Goal: Task Accomplishment & Management: Manage account settings

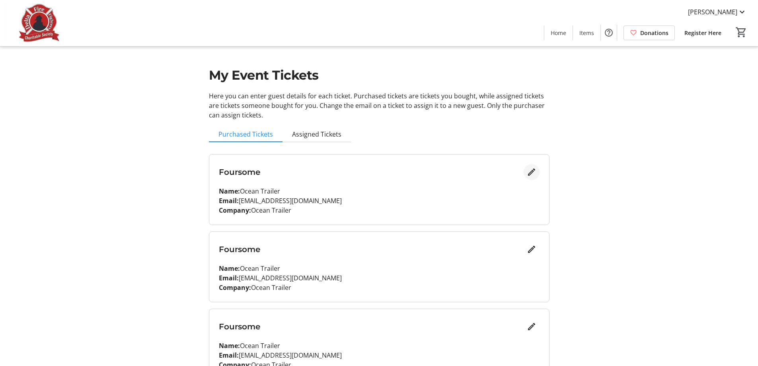
click at [531, 171] on mat-icon "Edit" at bounding box center [532, 172] width 10 height 10
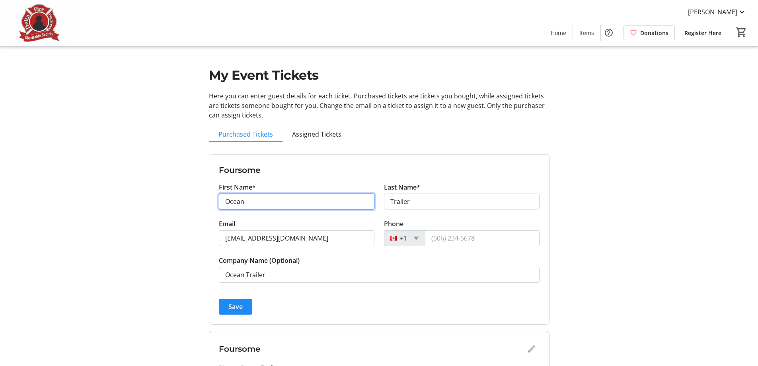
click at [263, 200] on input "Ocean" at bounding box center [297, 201] width 156 height 16
drag, startPoint x: 216, startPoint y: 195, endPoint x: 205, endPoint y: 196, distance: 10.8
drag, startPoint x: 297, startPoint y: 198, endPoint x: 191, endPoint y: 195, distance: 105.5
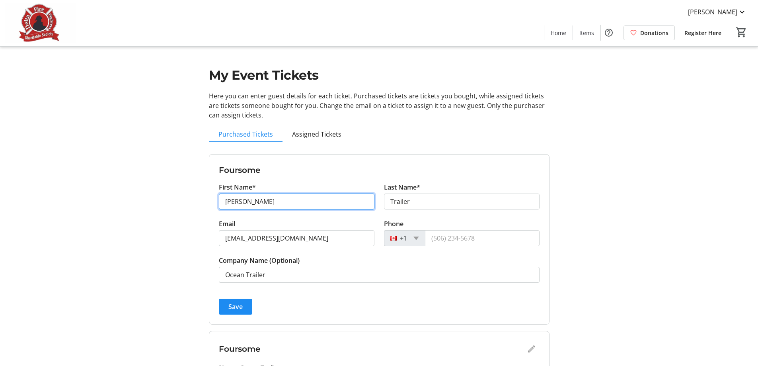
type input "[PERSON_NAME]"
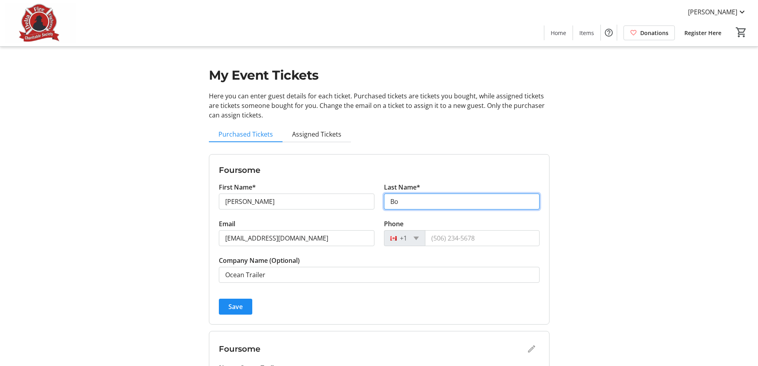
type input "B"
type input "Gobillot"
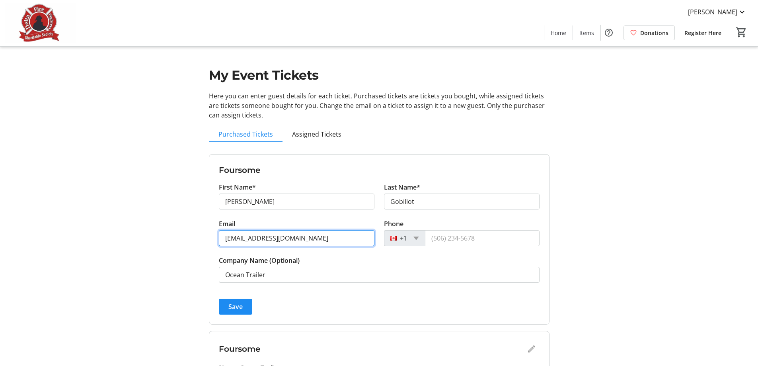
drag, startPoint x: 242, startPoint y: 238, endPoint x: 210, endPoint y: 237, distance: 32.3
click at [210, 237] on form "Foursome First Name* [PERSON_NAME] Last Name* [PERSON_NAME] Email [EMAIL_ADDRES…" at bounding box center [379, 239] width 340 height 170
type input "[EMAIL_ADDRESS][DOMAIN_NAME]"
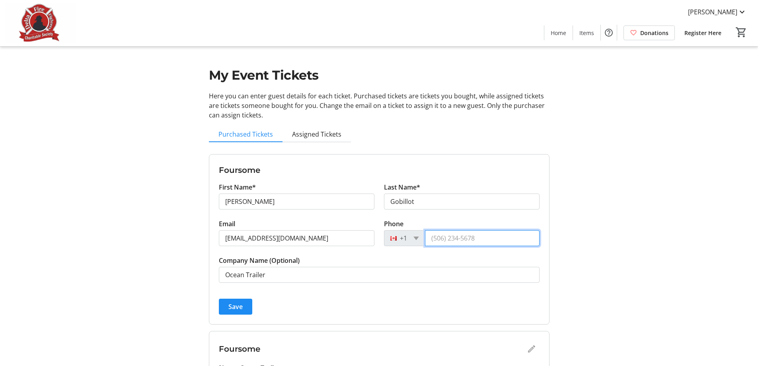
click at [444, 240] on input "Phone" at bounding box center [482, 238] width 115 height 16
type input "[PHONE_NUMBER]"
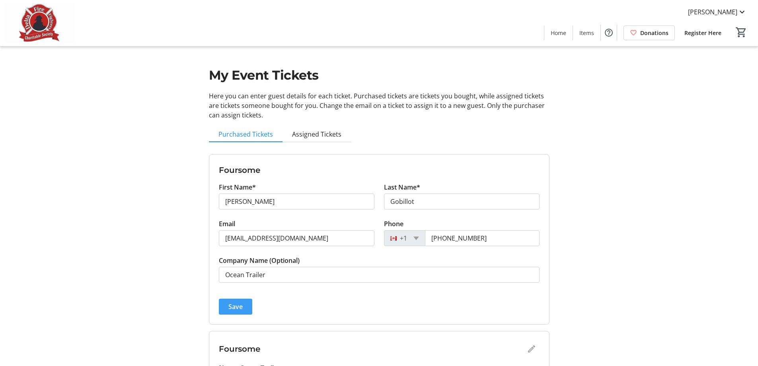
click at [234, 308] on span "Save" at bounding box center [236, 307] width 14 height 10
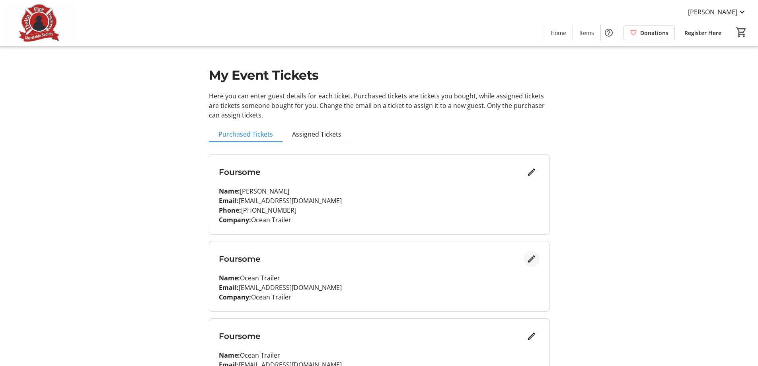
click at [531, 259] on mat-icon "Edit" at bounding box center [532, 259] width 10 height 10
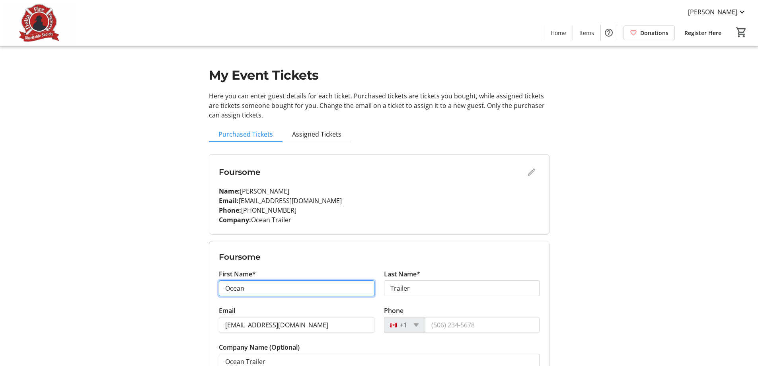
drag, startPoint x: 272, startPoint y: 287, endPoint x: 167, endPoint y: 285, distance: 105.5
type input "[PERSON_NAME]"
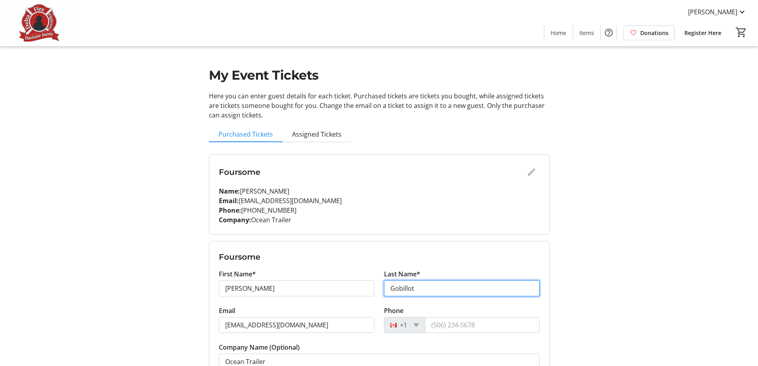
type input "Gobillot"
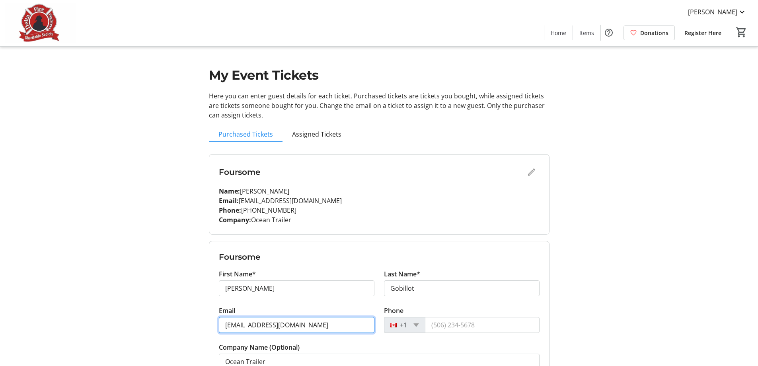
click at [311, 322] on input "[EMAIL_ADDRESS][DOMAIN_NAME]" at bounding box center [297, 325] width 156 height 16
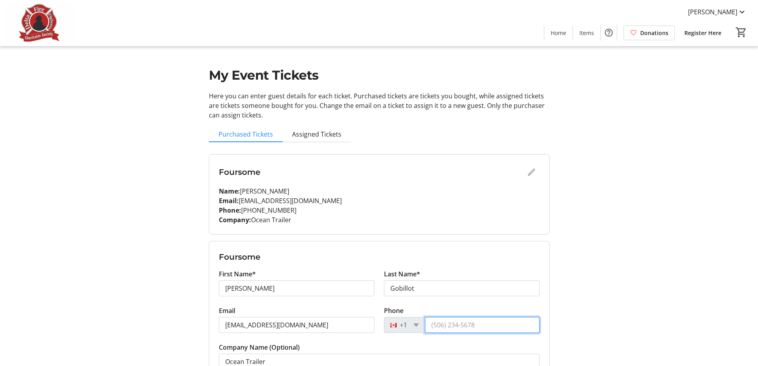
click at [438, 328] on input "Phone" at bounding box center [482, 325] width 115 height 16
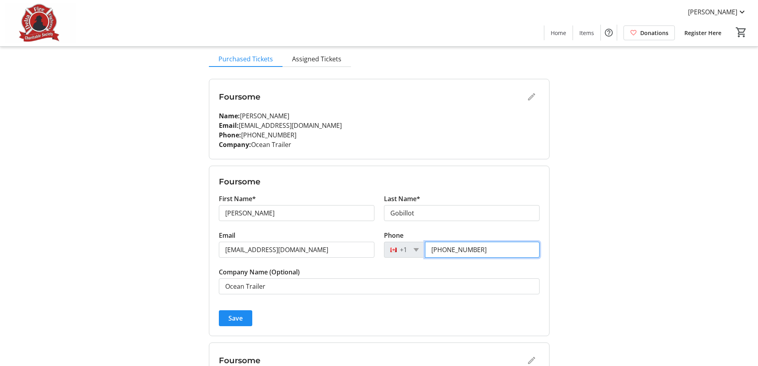
scroll to position [80, 0]
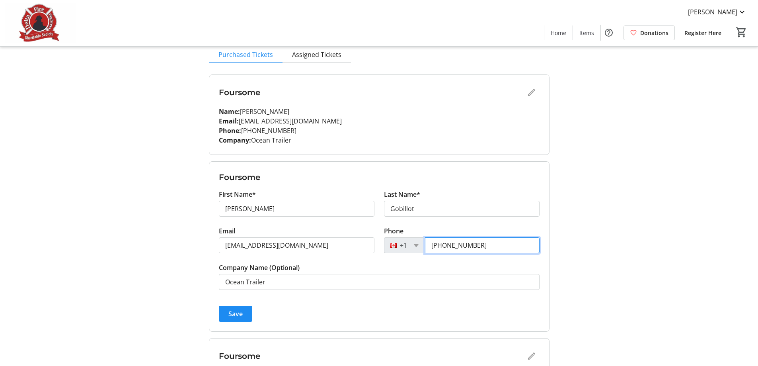
type input "[PHONE_NUMBER]"
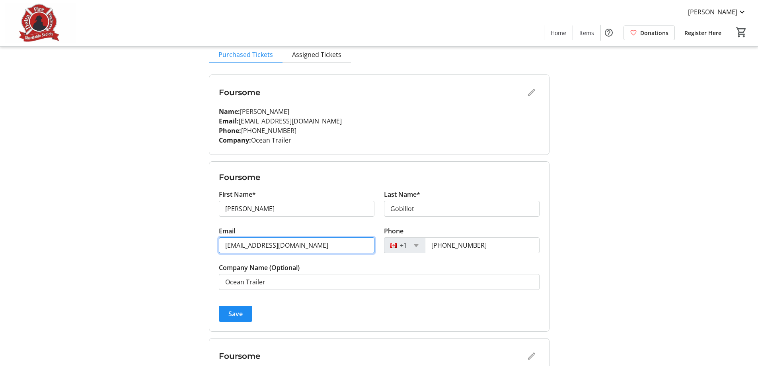
drag, startPoint x: 314, startPoint y: 248, endPoint x: 195, endPoint y: 246, distance: 119.1
type input "[EMAIL_ADDRESS][DOMAIN_NAME]"
click at [228, 311] on span "submit" at bounding box center [235, 313] width 33 height 19
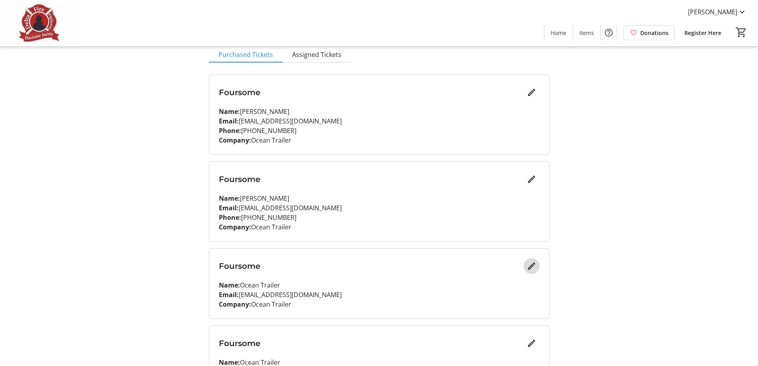
click at [534, 264] on mat-icon "Edit" at bounding box center [532, 266] width 10 height 10
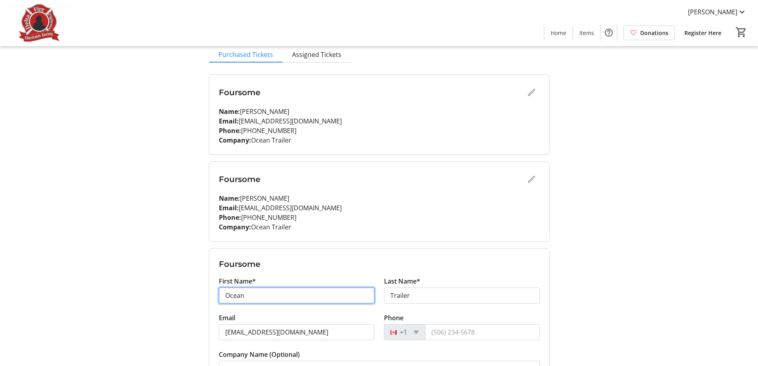
drag, startPoint x: 288, startPoint y: 301, endPoint x: 160, endPoint y: 288, distance: 128.0
type input "Sid"
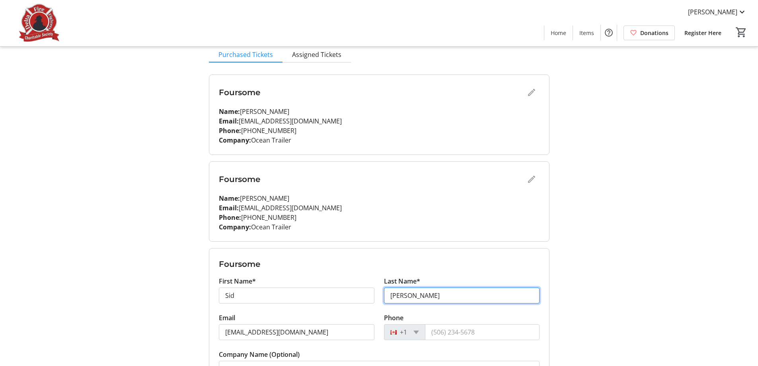
type input "[PERSON_NAME]"
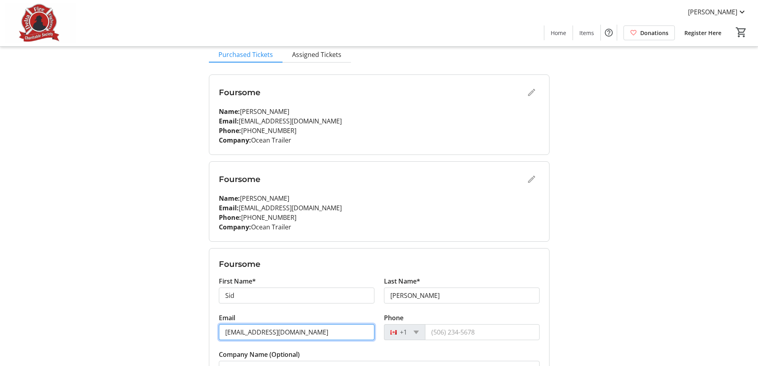
drag, startPoint x: 238, startPoint y: 332, endPoint x: 211, endPoint y: 334, distance: 27.1
click at [211, 334] on form "Foursome First Name* [PERSON_NAME] Last Name* [PERSON_NAME] Email [EMAIL_ADDRES…" at bounding box center [379, 333] width 340 height 170
type input "[EMAIL_ADDRESS][DOMAIN_NAME]"
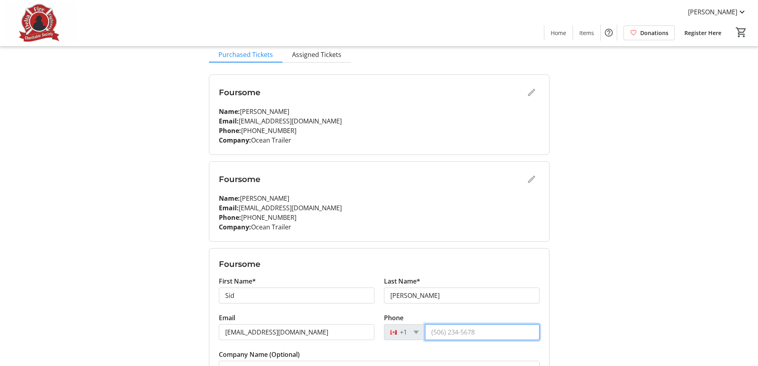
click at [438, 330] on input "Phone" at bounding box center [482, 332] width 115 height 16
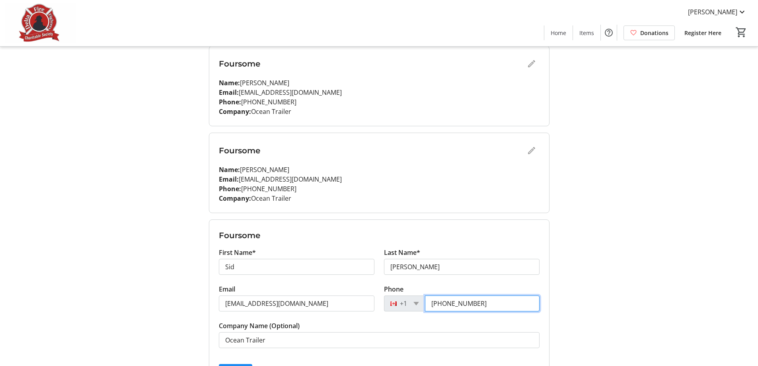
scroll to position [199, 0]
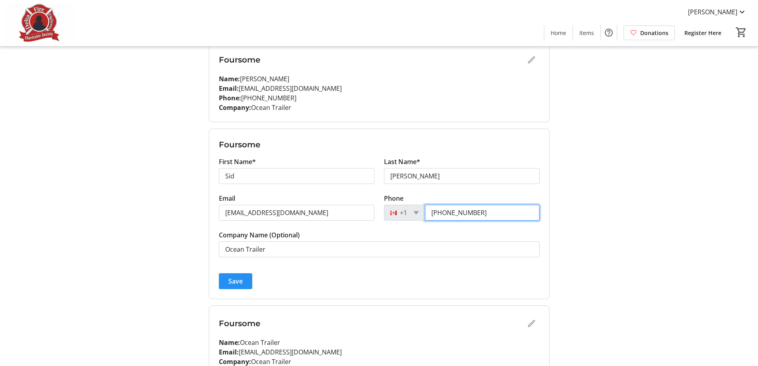
type input "[PHONE_NUMBER]"
click at [229, 279] on span "Save" at bounding box center [236, 281] width 14 height 10
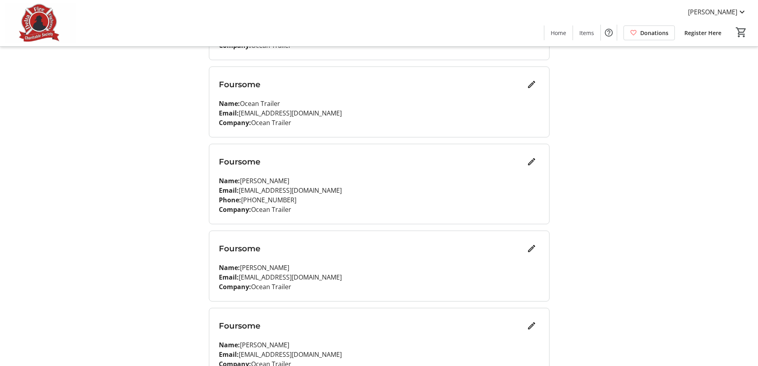
scroll to position [311, 0]
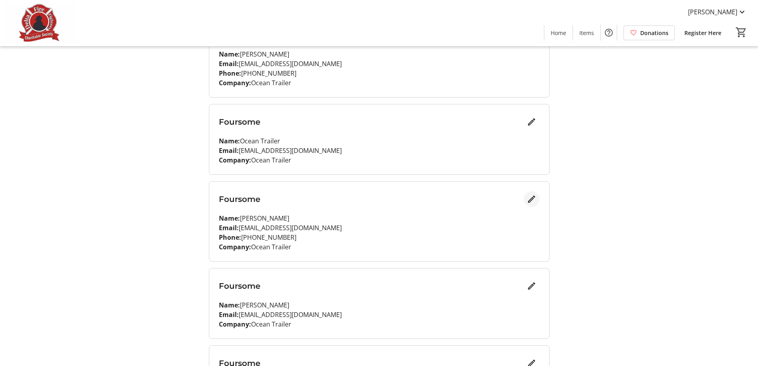
click at [529, 197] on mat-icon "Edit" at bounding box center [532, 199] width 10 height 10
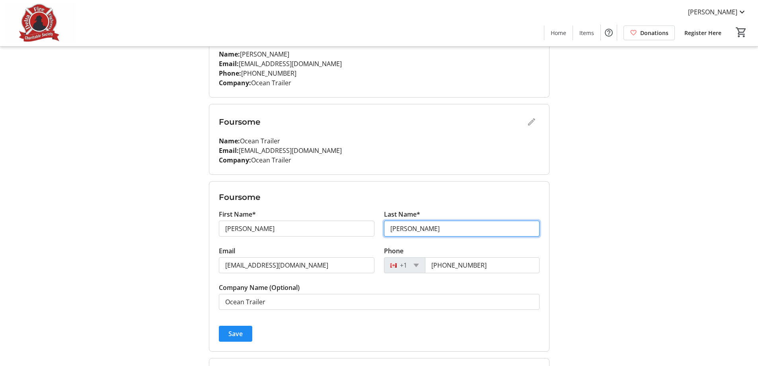
click at [395, 231] on input "[PERSON_NAME]" at bounding box center [462, 229] width 156 height 16
type input "[PERSON_NAME]"
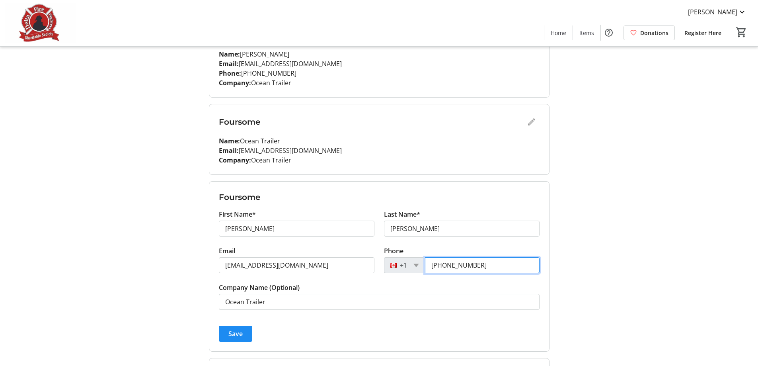
drag, startPoint x: 495, startPoint y: 264, endPoint x: 445, endPoint y: 265, distance: 49.8
click at [445, 265] on input "[PHONE_NUMBER]" at bounding box center [482, 265] width 115 height 16
type input "[PHONE_NUMBER]"
click at [231, 328] on span "submit" at bounding box center [235, 333] width 33 height 19
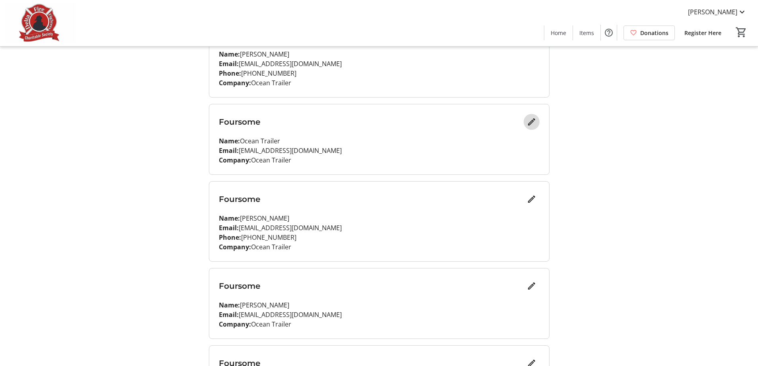
click at [530, 121] on mat-icon "Edit" at bounding box center [532, 122] width 10 height 10
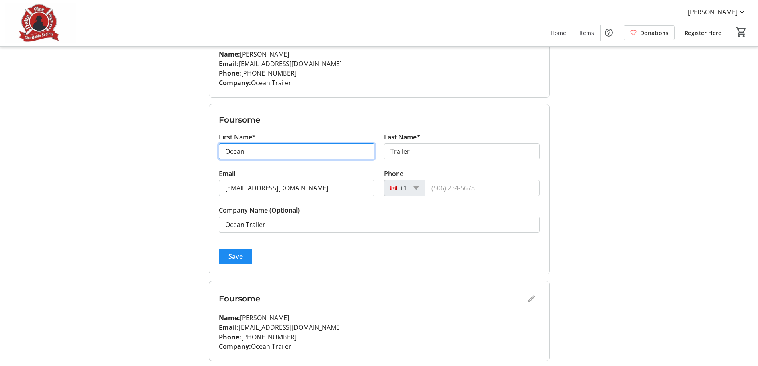
drag, startPoint x: 249, startPoint y: 150, endPoint x: 186, endPoint y: 147, distance: 63.4
click at [186, 147] on div "My Event Tickets Here you can enter guest details for each ticket. Purchased ti…" at bounding box center [380, 156] width 526 height 935
type input "[PERSON_NAME]"
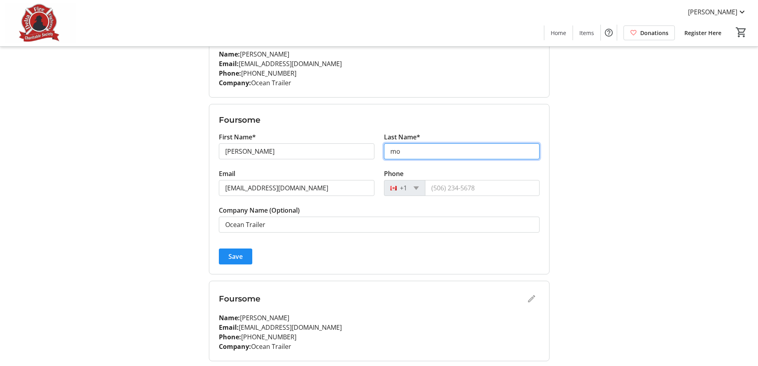
type input "m"
type input "[PERSON_NAME]"
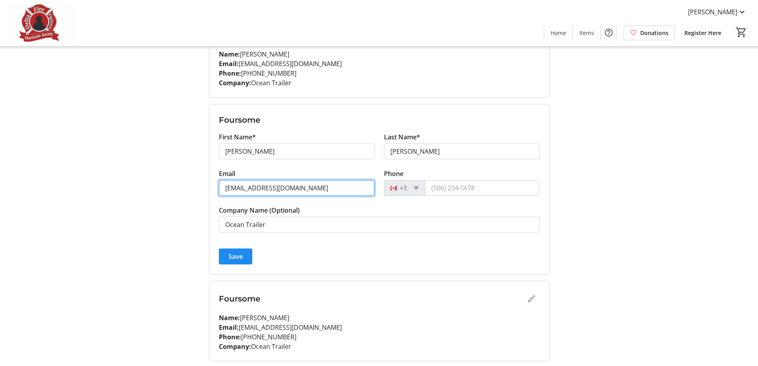
drag, startPoint x: 309, startPoint y: 189, endPoint x: 183, endPoint y: 190, distance: 126.2
click at [183, 190] on div "My Event Tickets Here you can enter guest details for each ticket. Purchased ti…" at bounding box center [380, 156] width 526 height 935
type input "[PERSON_NAME][EMAIL_ADDRESS][DOMAIN_NAME]"
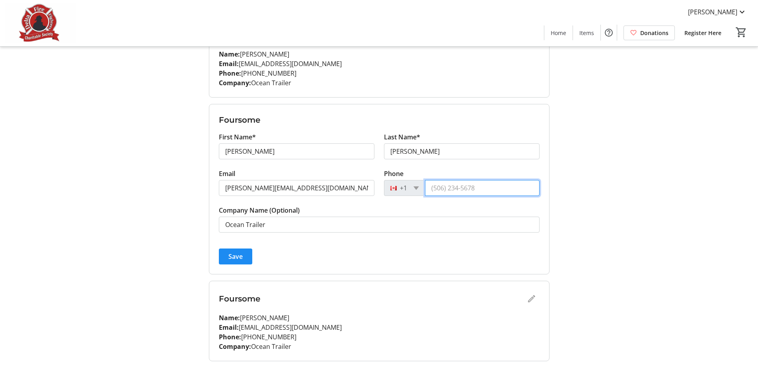
click at [436, 188] on input "Phone" at bounding box center [482, 188] width 115 height 16
type input "[PHONE_NUMBER]"
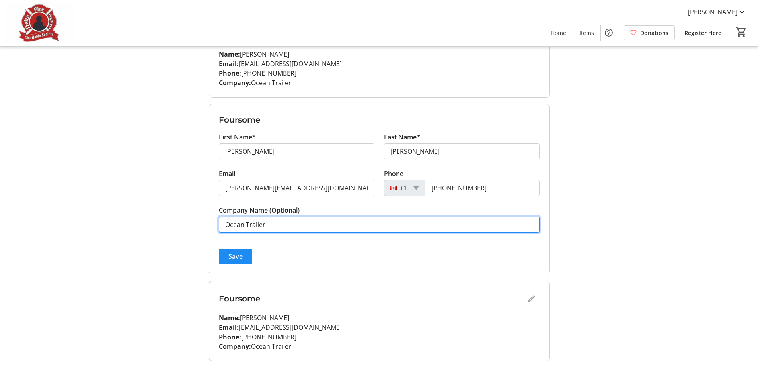
drag, startPoint x: 296, startPoint y: 223, endPoint x: 268, endPoint y: 229, distance: 29.1
click at [268, 229] on input "Ocean Trailer" at bounding box center [379, 225] width 321 height 16
type input "Ocean Trailer/[GEOGRAPHIC_DATA]"
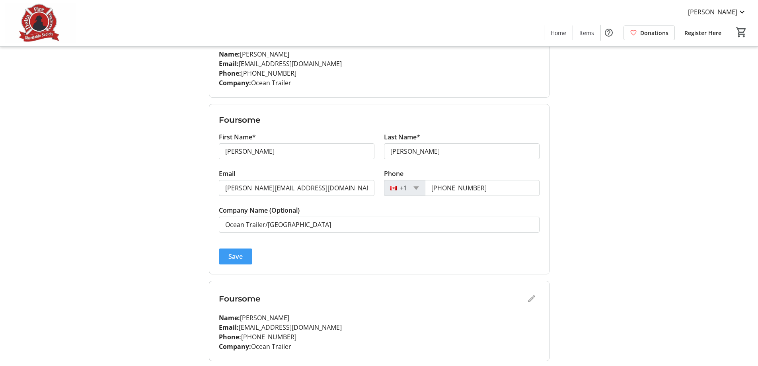
click at [236, 254] on span "Save" at bounding box center [236, 257] width 14 height 10
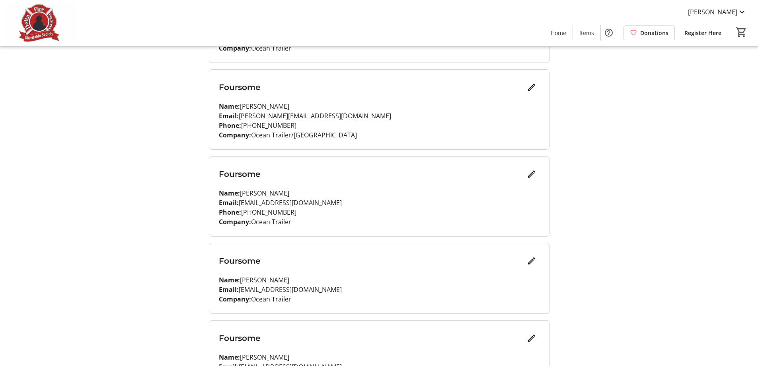
scroll to position [350, 0]
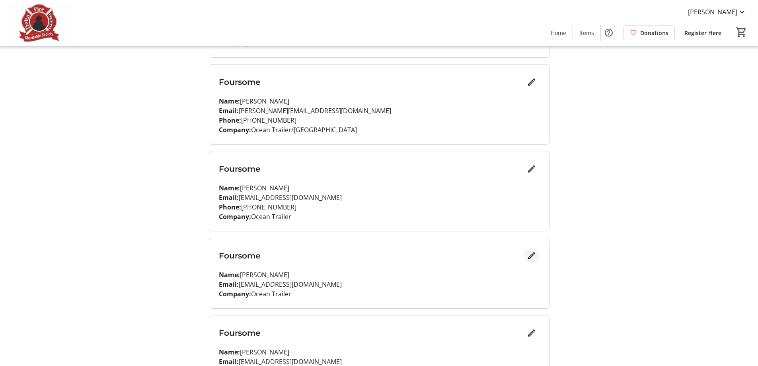
click at [529, 255] on mat-icon "Edit" at bounding box center [532, 256] width 10 height 10
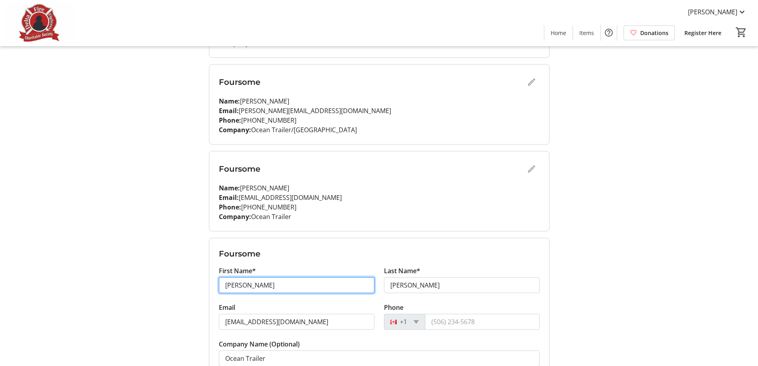
drag, startPoint x: 261, startPoint y: 288, endPoint x: 180, endPoint y: 276, distance: 82.0
click at [180, 276] on div "My Event Tickets Here you can enter guest details for each ticket. Purchased ti…" at bounding box center [380, 122] width 526 height 945
type input "[PERSON_NAME]"
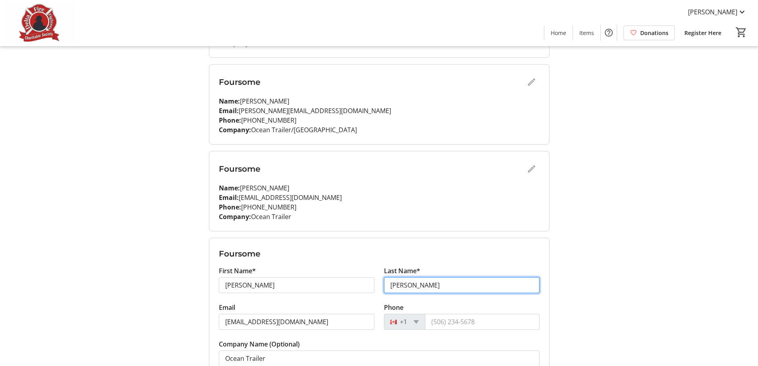
type input "[PERSON_NAME]"
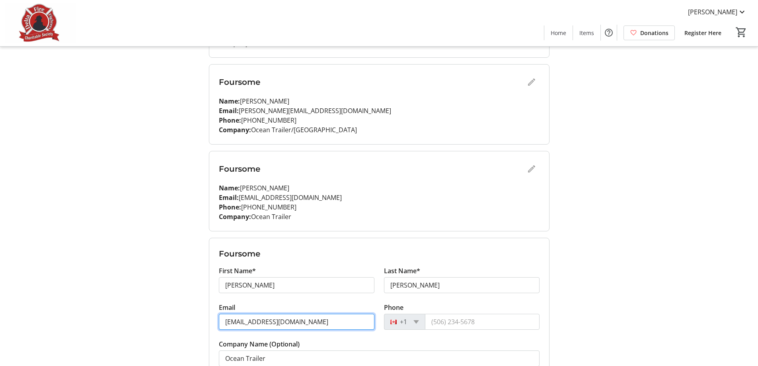
drag, startPoint x: 317, startPoint y: 322, endPoint x: 193, endPoint y: 311, distance: 124.2
click at [193, 311] on div "My Event Tickets Here you can enter guest details for each ticket. Purchased ti…" at bounding box center [380, 122] width 526 height 945
type input "[EMAIL_ADDRESS][DOMAIN_NAME]"
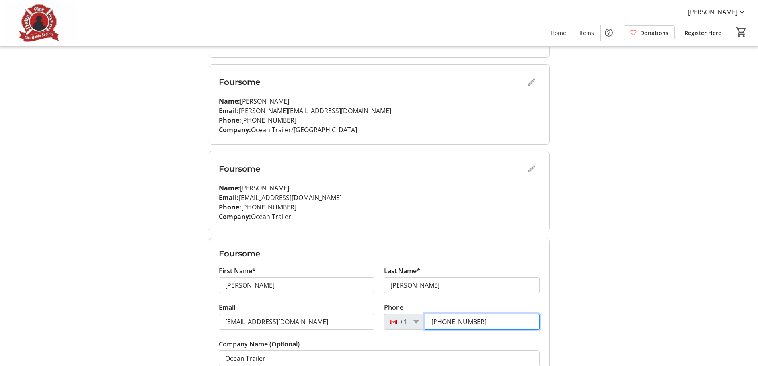
type input "[PHONE_NUMBER]"
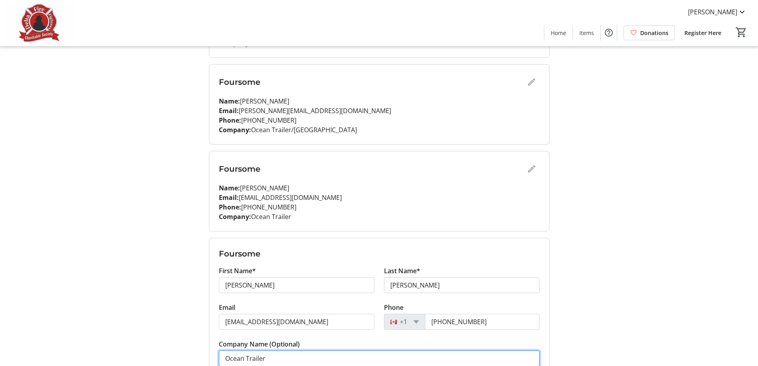
click at [283, 359] on input "Ocean Trailer" at bounding box center [379, 358] width 321 height 16
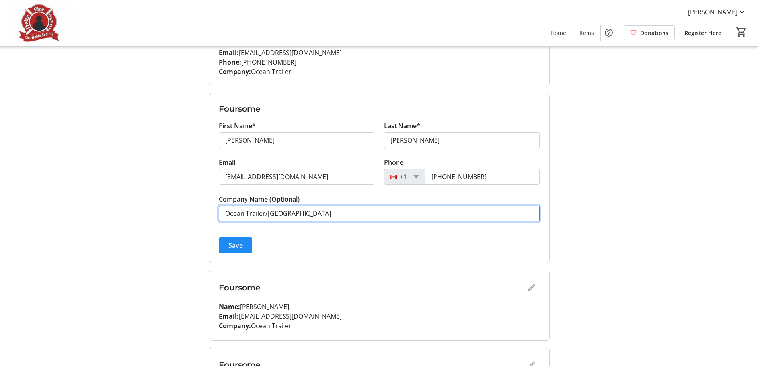
scroll to position [510, 0]
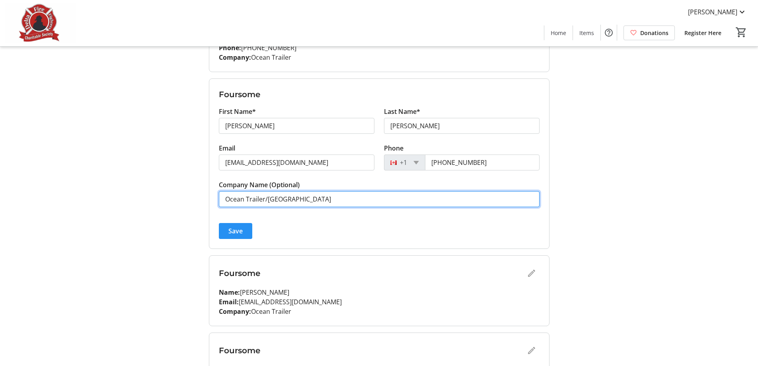
type input "Ocean Trailer/[GEOGRAPHIC_DATA]"
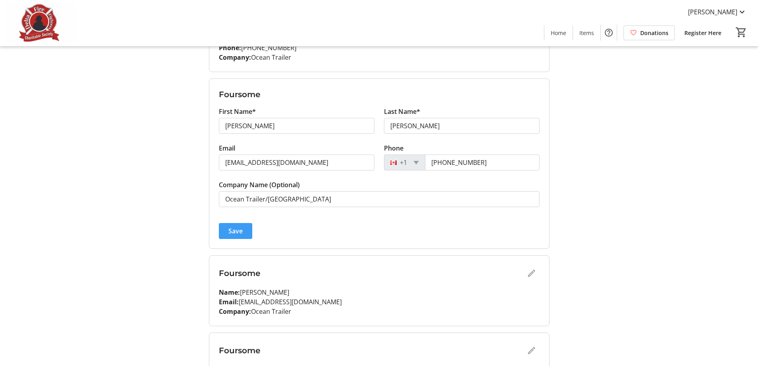
click at [235, 231] on span "Save" at bounding box center [236, 231] width 14 height 10
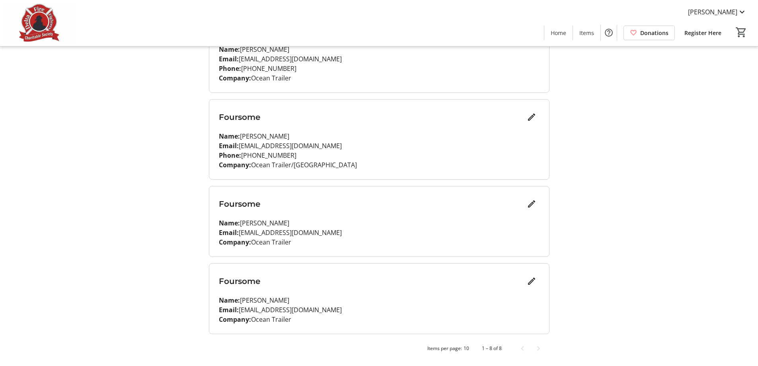
scroll to position [489, 0]
click at [529, 201] on mat-icon "Edit" at bounding box center [532, 204] width 10 height 10
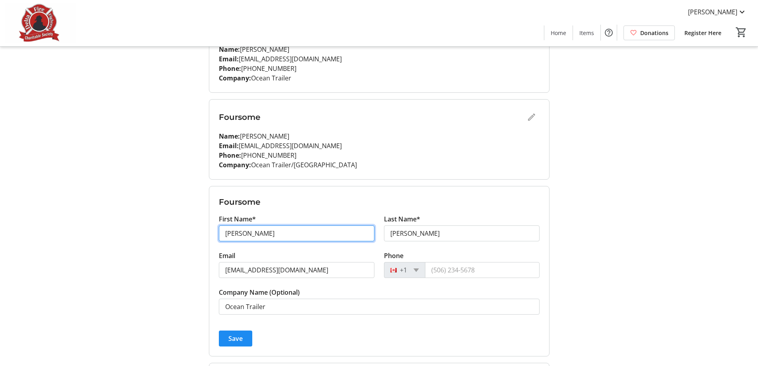
drag, startPoint x: 258, startPoint y: 231, endPoint x: 186, endPoint y: 233, distance: 72.1
type input "[PERSON_NAME]"
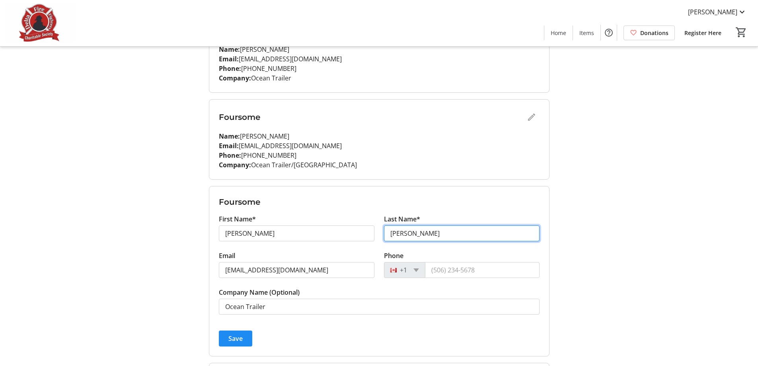
type input "[PERSON_NAME]"
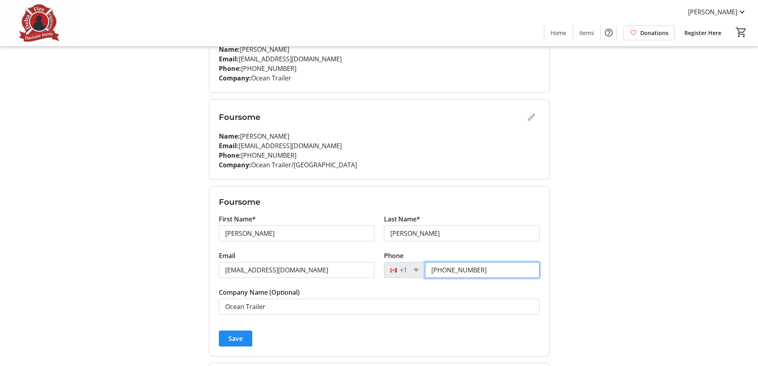
type input "[PHONE_NUMBER]"
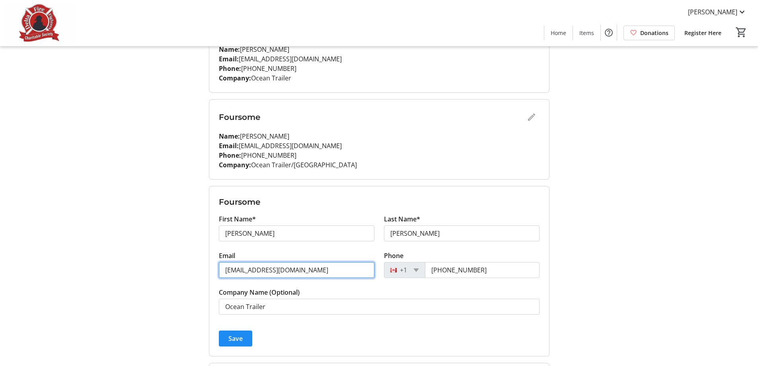
drag, startPoint x: 308, startPoint y: 267, endPoint x: 178, endPoint y: 276, distance: 130.9
type input "[EMAIL_ADDRESS][DOMAIN_NAME]"
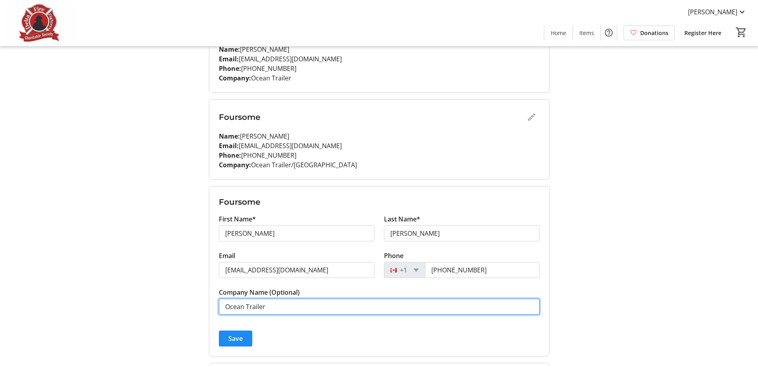
click at [284, 307] on input "Ocean Trailer" at bounding box center [379, 307] width 321 height 16
type input "Ocean Trailer/[GEOGRAPHIC_DATA]"
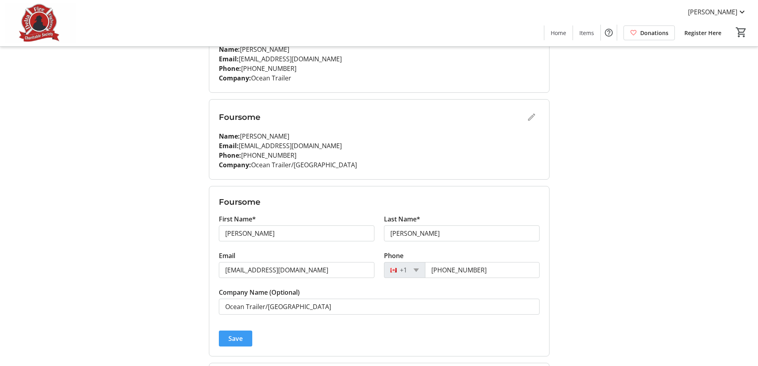
click at [233, 335] on span "Save" at bounding box center [236, 339] width 14 height 10
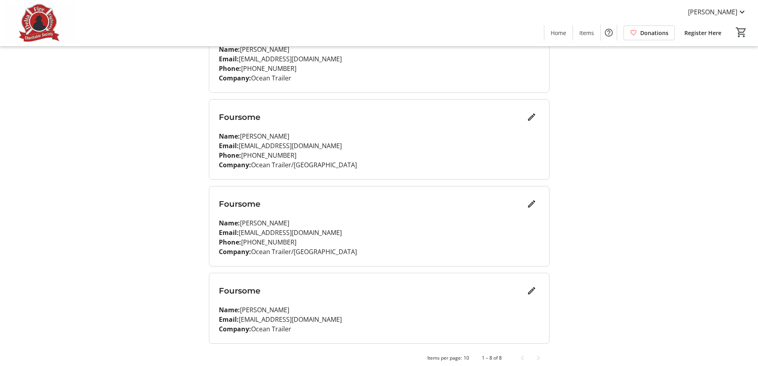
scroll to position [498, 0]
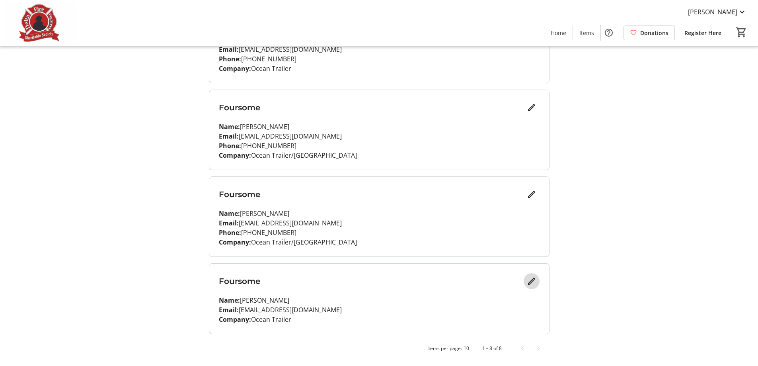
click at [531, 282] on mat-icon "Edit" at bounding box center [532, 281] width 10 height 10
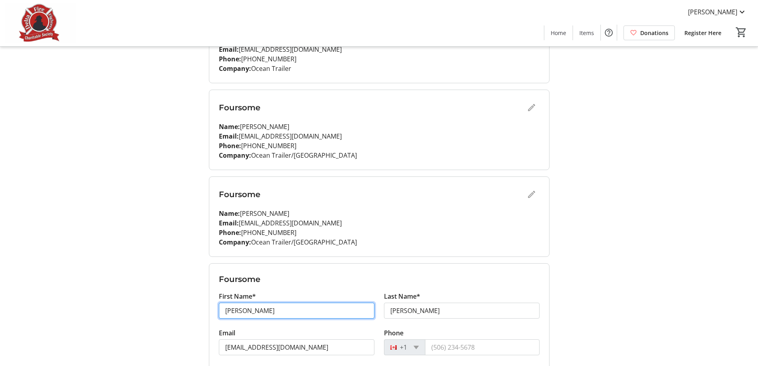
drag, startPoint x: 252, startPoint y: 309, endPoint x: 181, endPoint y: 306, distance: 71.3
type input "d"
type input "Dorian"
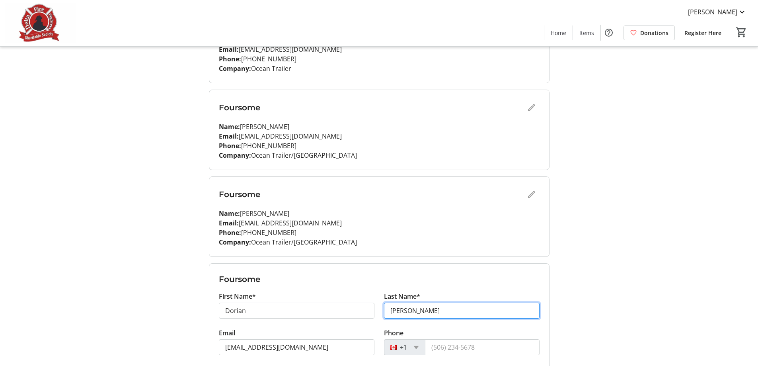
type input "[PERSON_NAME]"
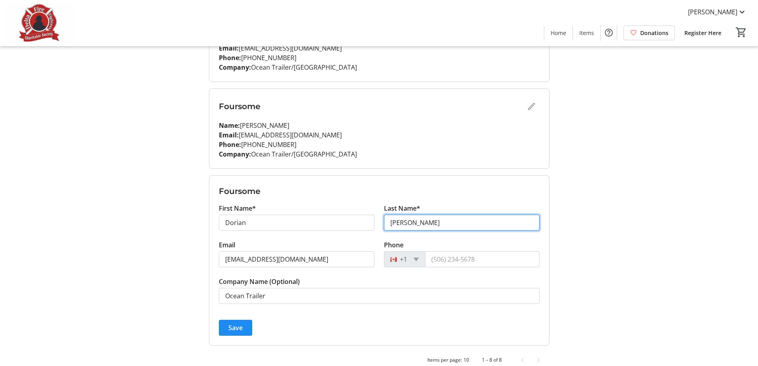
scroll to position [598, 0]
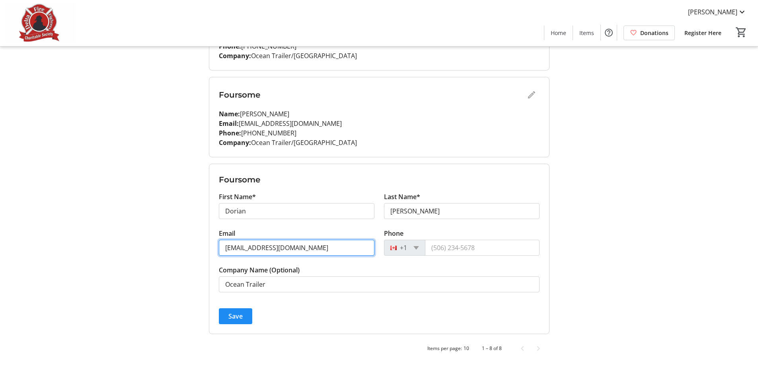
drag, startPoint x: 316, startPoint y: 249, endPoint x: 207, endPoint y: 248, distance: 109.1
paste input "[EMAIL_ADDRESS]"
type input "[EMAIL_ADDRESS][DOMAIN_NAME]"
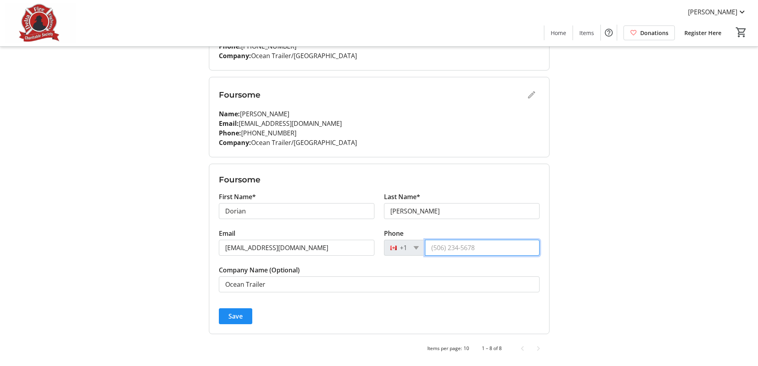
click at [479, 247] on input "Phone" at bounding box center [482, 248] width 115 height 16
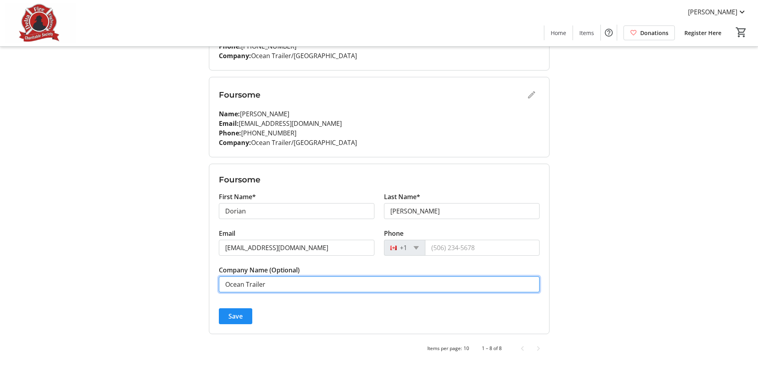
click at [283, 285] on input "Ocean Trailer" at bounding box center [379, 284] width 321 height 16
type input "Ocean Trailer/[GEOGRAPHIC_DATA]"
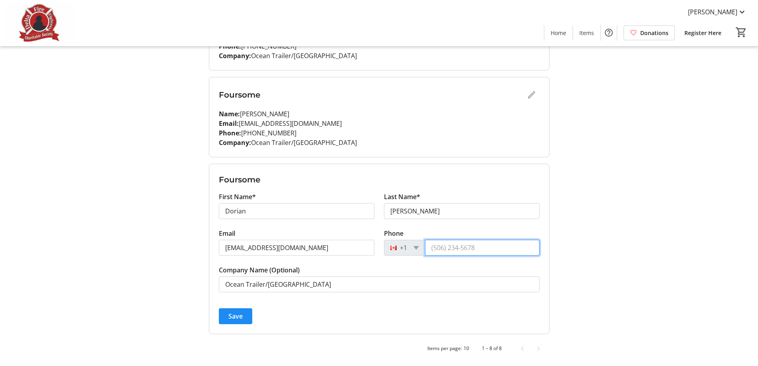
click at [441, 247] on input "Phone" at bounding box center [482, 248] width 115 height 16
type input "[PHONE_NUMBER]"
click at [229, 313] on span "Save" at bounding box center [236, 316] width 14 height 10
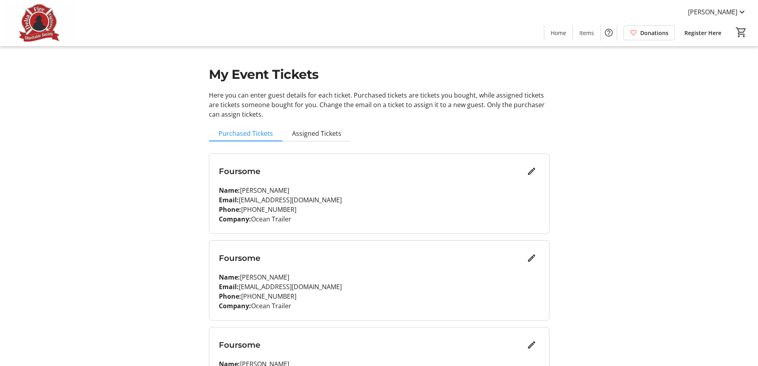
scroll to position [0, 0]
click at [298, 135] on span "Assigned Tickets" at bounding box center [316, 134] width 49 height 6
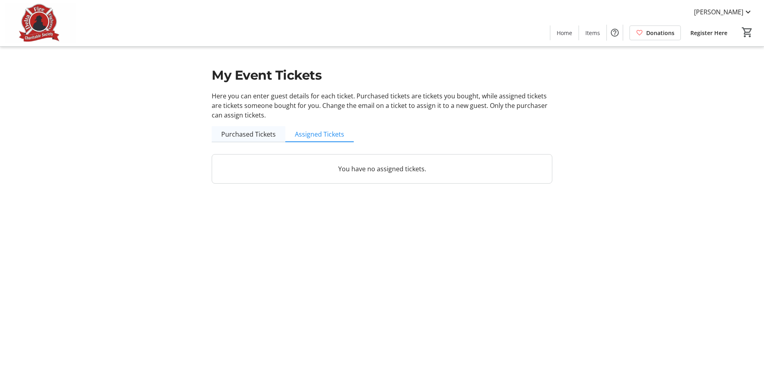
click at [235, 136] on span "Purchased Tickets" at bounding box center [248, 134] width 55 height 6
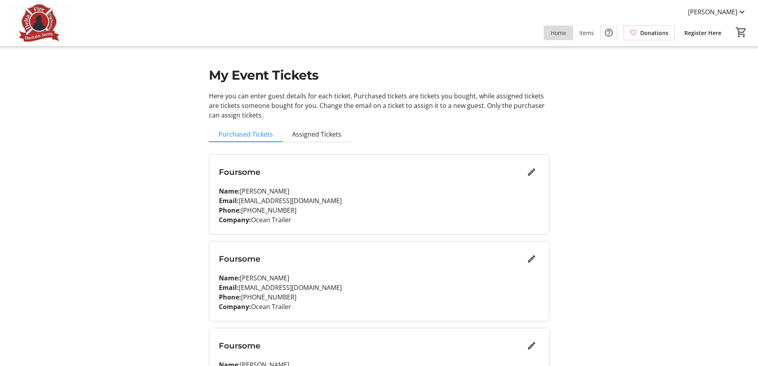
click at [558, 29] on span "Home" at bounding box center [559, 33] width 16 height 8
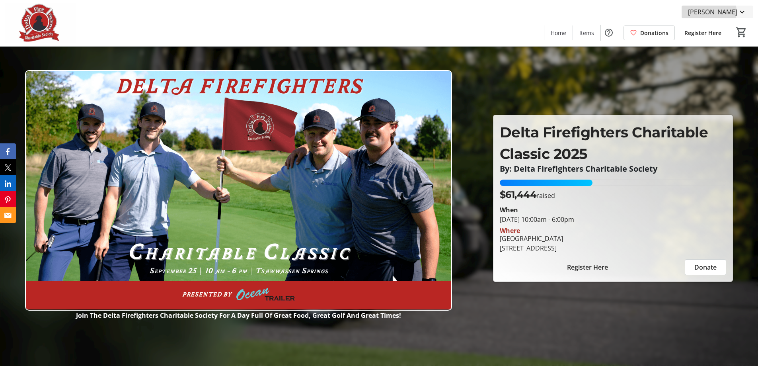
click at [725, 11] on span "[PERSON_NAME]" at bounding box center [712, 12] width 49 height 10
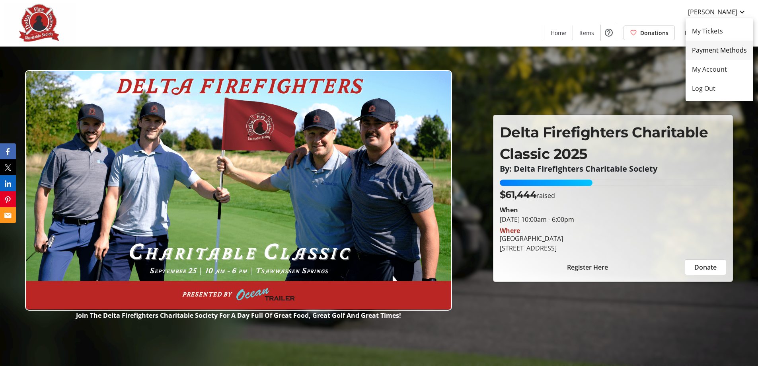
click at [699, 47] on span "Payment Methods" at bounding box center [719, 50] width 55 height 10
